Goal: Task Accomplishment & Management: Use online tool/utility

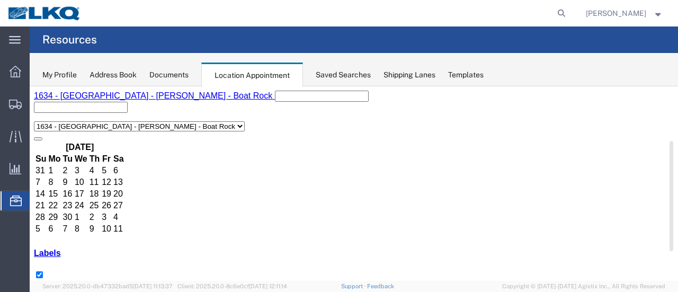
scroll to position [53, 0]
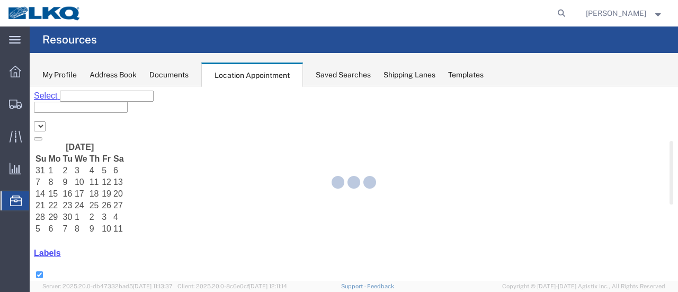
select select "28712"
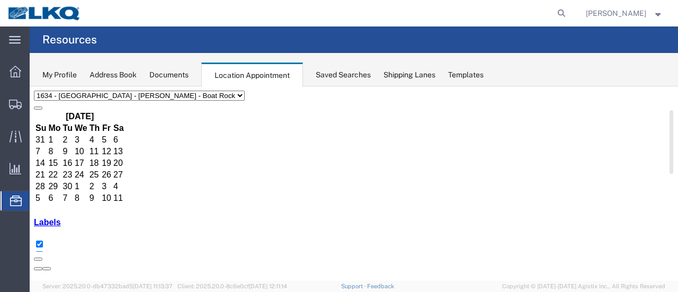
scroll to position [53, 0]
